Goal: Communication & Community: Answer question/provide support

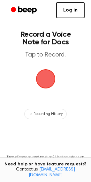
click at [47, 82] on span "button" at bounding box center [45, 79] width 32 height 32
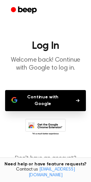
click at [38, 98] on button "Continue with Google" at bounding box center [45, 100] width 81 height 21
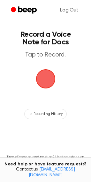
click at [49, 82] on span "button" at bounding box center [46, 79] width 26 height 26
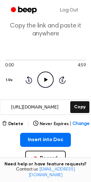
scroll to position [32, 0]
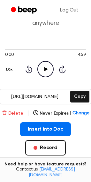
click at [13, 112] on button "Delete" at bounding box center [12, 113] width 21 height 7
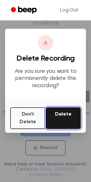
click at [65, 120] on button "Delete" at bounding box center [63, 118] width 35 height 22
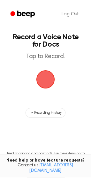
scroll to position [32, 0]
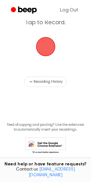
click at [51, 49] on span "button" at bounding box center [46, 47] width 18 height 18
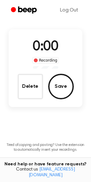
scroll to position [52, 0]
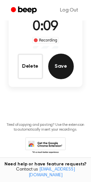
click at [68, 74] on button "Save" at bounding box center [61, 67] width 26 height 26
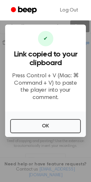
scroll to position [119, 0]
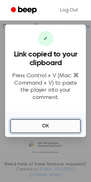
click at [55, 123] on button "OK" at bounding box center [45, 126] width 71 height 14
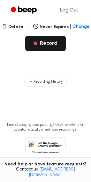
click at [58, 50] on button "Record" at bounding box center [45, 43] width 41 height 15
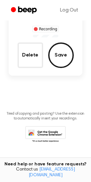
scroll to position [53, 0]
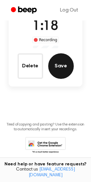
click at [61, 66] on button "Save" at bounding box center [61, 66] width 26 height 26
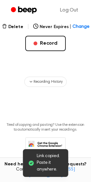
scroll to position [119, 0]
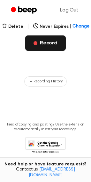
click at [53, 42] on button "Record" at bounding box center [45, 42] width 41 height 15
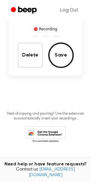
scroll to position [53, 0]
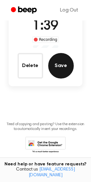
click at [64, 66] on button "Save" at bounding box center [61, 66] width 26 height 26
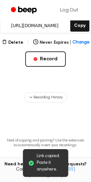
scroll to position [119, 0]
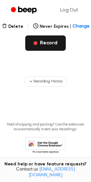
click at [50, 46] on button "Record" at bounding box center [45, 42] width 41 height 15
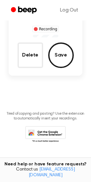
scroll to position [53, 0]
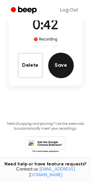
click at [64, 66] on button "Save" at bounding box center [61, 66] width 26 height 26
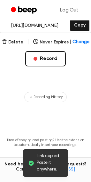
scroll to position [119, 0]
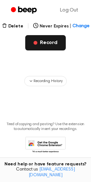
click at [55, 45] on button "Record" at bounding box center [45, 42] width 41 height 15
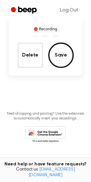
scroll to position [54, 0]
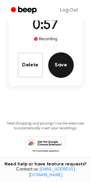
click at [61, 68] on button "Save" at bounding box center [61, 65] width 26 height 26
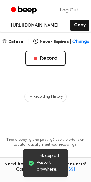
scroll to position [119, 0]
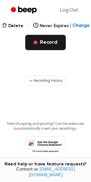
click at [54, 45] on button "Record" at bounding box center [45, 42] width 41 height 15
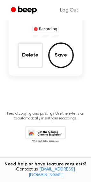
scroll to position [54, 0]
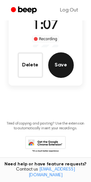
click at [59, 65] on button "Save" at bounding box center [61, 65] width 26 height 26
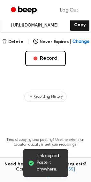
scroll to position [120, 0]
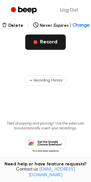
click at [56, 38] on button "Record" at bounding box center [45, 42] width 41 height 15
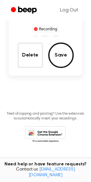
scroll to position [54, 0]
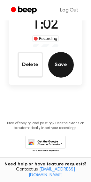
click at [59, 69] on button "Save" at bounding box center [61, 65] width 26 height 26
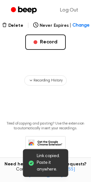
scroll to position [120, 0]
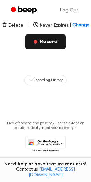
click at [43, 45] on button "Record" at bounding box center [45, 41] width 41 height 15
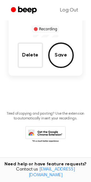
scroll to position [54, 0]
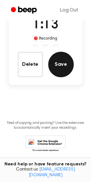
click at [58, 65] on button "Save" at bounding box center [61, 65] width 26 height 26
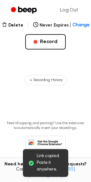
scroll to position [120, 0]
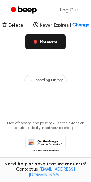
click at [52, 40] on button "Record" at bounding box center [45, 41] width 41 height 15
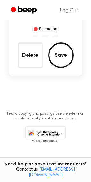
scroll to position [55, 0]
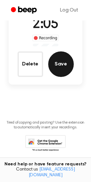
click at [62, 67] on button "Save" at bounding box center [61, 64] width 26 height 26
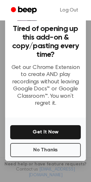
scroll to position [129, 0]
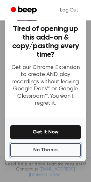
click at [50, 150] on button "No Thanks" at bounding box center [45, 150] width 71 height 14
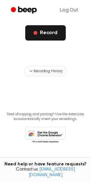
click at [45, 37] on button "Record" at bounding box center [45, 32] width 41 height 15
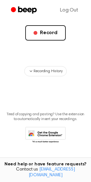
scroll to position [63, 0]
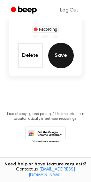
click at [62, 59] on button "Save" at bounding box center [61, 56] width 26 height 26
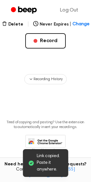
scroll to position [121, 0]
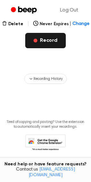
click at [45, 39] on button "Record" at bounding box center [45, 40] width 41 height 15
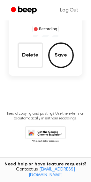
scroll to position [56, 0]
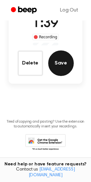
click at [62, 69] on button "Save" at bounding box center [61, 63] width 26 height 26
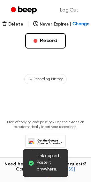
scroll to position [121, 0]
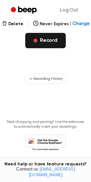
click at [49, 44] on button "Record" at bounding box center [45, 40] width 41 height 15
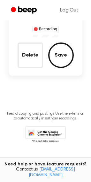
scroll to position [56, 0]
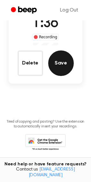
click at [55, 71] on button "Save" at bounding box center [61, 63] width 26 height 26
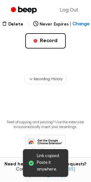
scroll to position [121, 0]
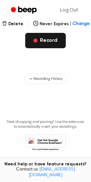
click at [50, 39] on button "Record" at bounding box center [45, 40] width 41 height 15
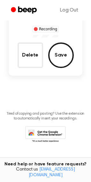
scroll to position [56, 0]
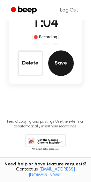
click at [57, 68] on button "Save" at bounding box center [61, 63] width 26 height 26
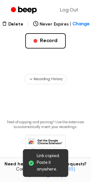
scroll to position [121, 0]
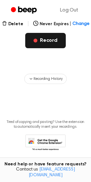
click at [56, 44] on button "Record" at bounding box center [45, 40] width 41 height 15
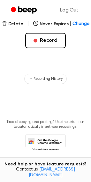
scroll to position [56, 0]
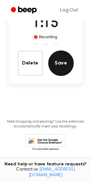
click at [58, 71] on button "Save" at bounding box center [61, 63] width 26 height 26
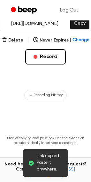
scroll to position [121, 0]
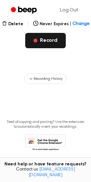
click at [47, 41] on button "Record" at bounding box center [45, 40] width 41 height 15
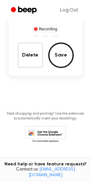
scroll to position [56, 0]
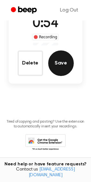
click at [64, 68] on button "Save" at bounding box center [61, 63] width 26 height 26
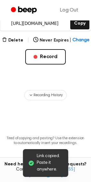
scroll to position [121, 0]
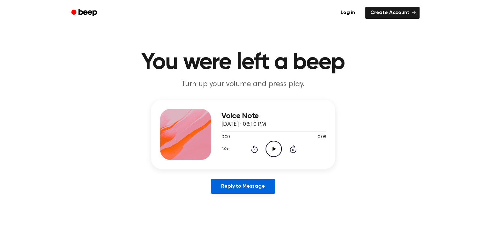
click at [243, 187] on link "Reply to Message" at bounding box center [243, 186] width 64 height 15
